Goal: Task Accomplishment & Management: Use online tool/utility

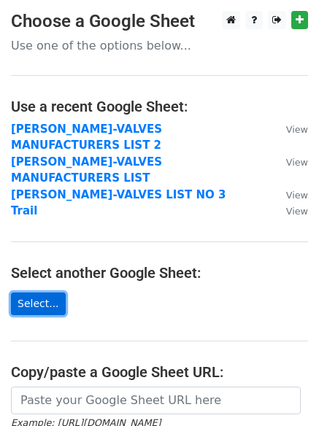
click at [34, 293] on link "Select..." at bounding box center [38, 304] width 55 height 23
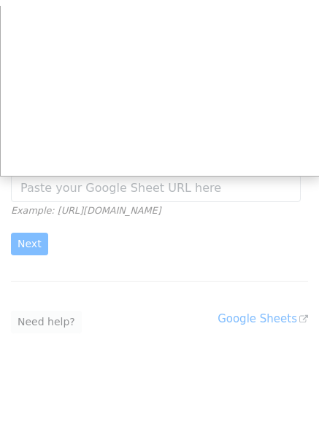
scroll to position [219, 0]
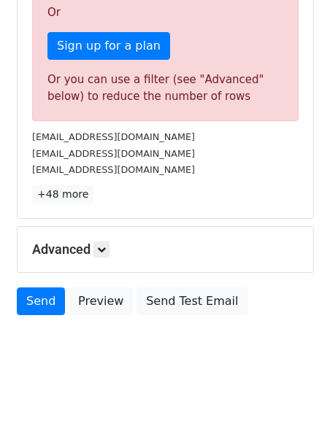
scroll to position [443, 0]
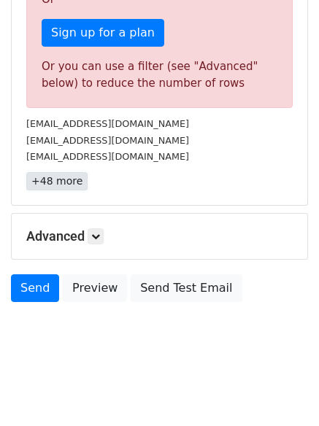
click at [63, 182] on link "+48 more" at bounding box center [56, 181] width 61 height 18
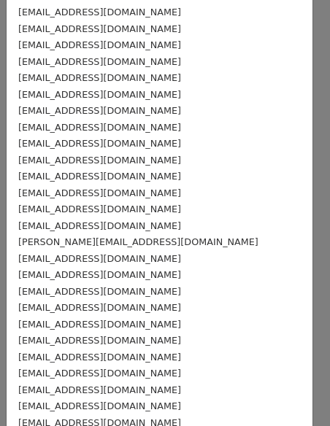
scroll to position [365, 0]
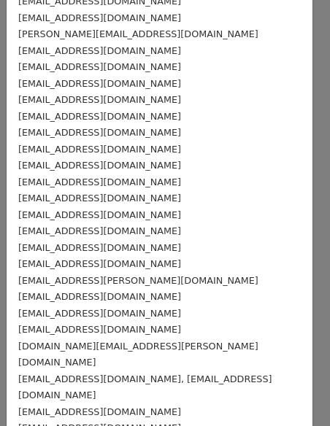
drag, startPoint x: 152, startPoint y: 274, endPoint x: 222, endPoint y: 213, distance: 93.1
click at [222, 213] on div "[EMAIL_ADDRESS][DOMAIN_NAME]" at bounding box center [159, 215] width 282 height 17
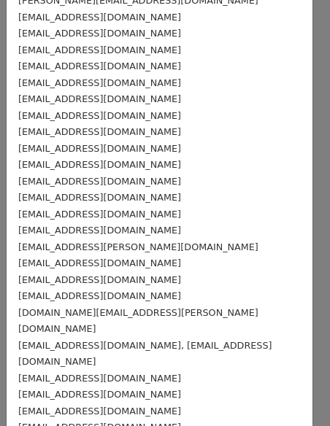
scroll to position [398, 0]
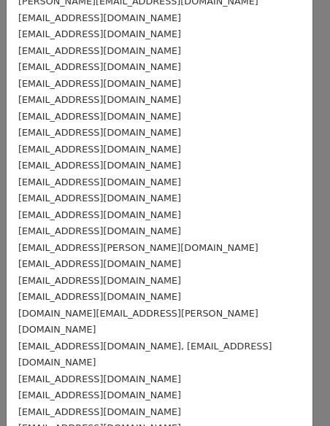
drag, startPoint x: 74, startPoint y: 200, endPoint x: 46, endPoint y: 181, distance: 34.2
click at [46, 181] on small "amtdb@eim.ae" at bounding box center [99, 182] width 163 height 11
click at [83, 181] on div "amtdb@eim.ae" at bounding box center [159, 182] width 282 height 17
drag, startPoint x: 81, startPoint y: 180, endPoint x: 17, endPoint y: 185, distance: 64.4
click at [17, 185] on div "info@fieldinstruments.lk alliedint@eureka.lk sales@thevalveshopsrilanka.com mat…" at bounding box center [160, 100] width 306 height 894
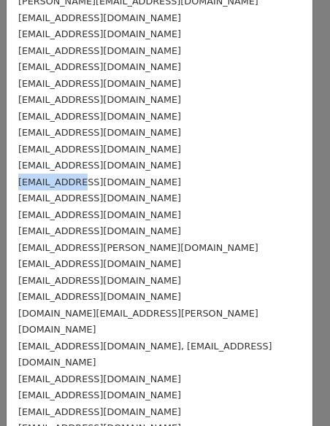
click at [182, 183] on div "amtdb@eim.ae" at bounding box center [159, 182] width 282 height 17
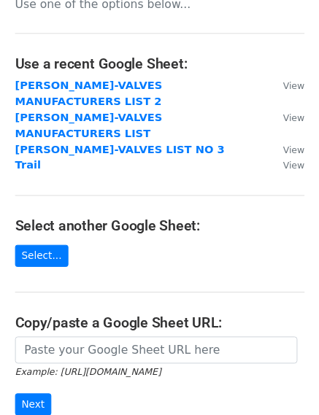
scroll to position [73, 0]
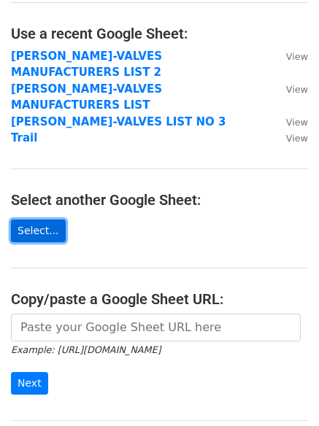
click at [33, 220] on link "Select..." at bounding box center [38, 231] width 55 height 23
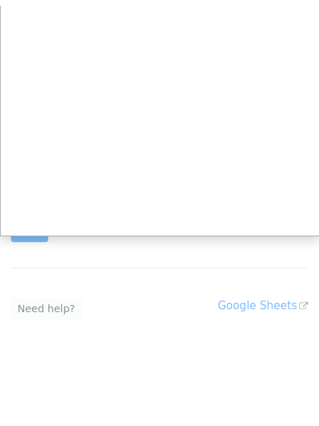
scroll to position [220, 0]
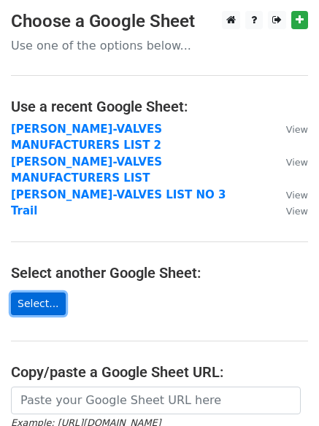
click at [37, 293] on link "Select..." at bounding box center [38, 304] width 55 height 23
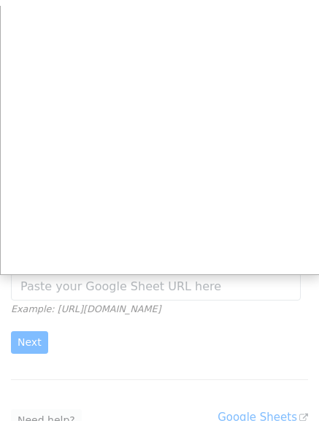
scroll to position [145, 0]
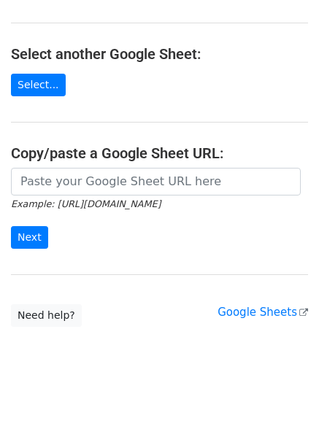
scroll to position [220, 0]
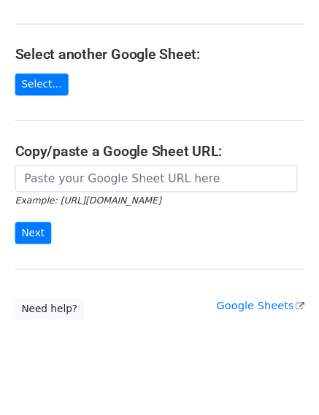
scroll to position [220, 0]
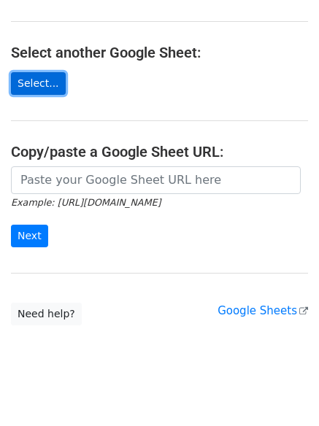
click at [32, 72] on link "Select..." at bounding box center [38, 83] width 55 height 23
